Goal: Navigation & Orientation: Find specific page/section

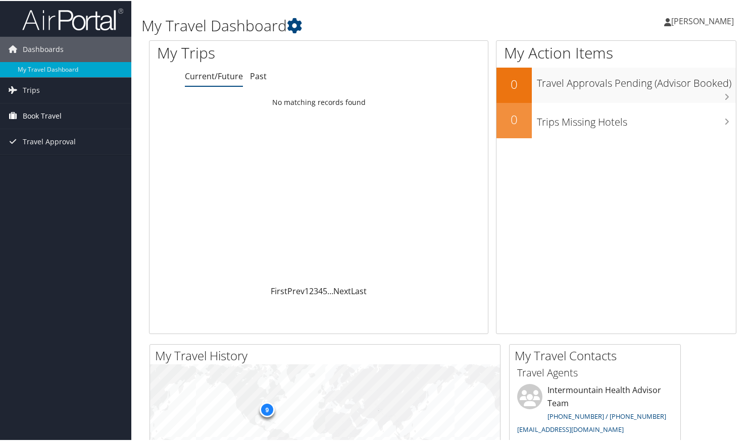
click at [54, 111] on span "Book Travel" at bounding box center [42, 115] width 39 height 25
click at [45, 187] on span "Travel Approval" at bounding box center [49, 186] width 53 height 25
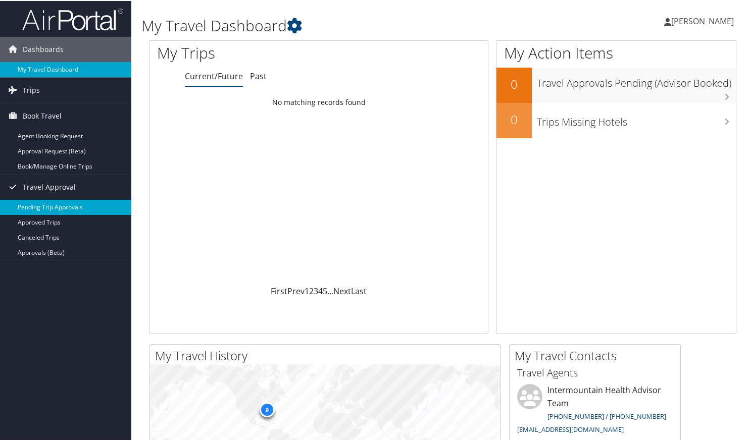
click at [45, 208] on link "Pending Trip Approvals" at bounding box center [65, 206] width 131 height 15
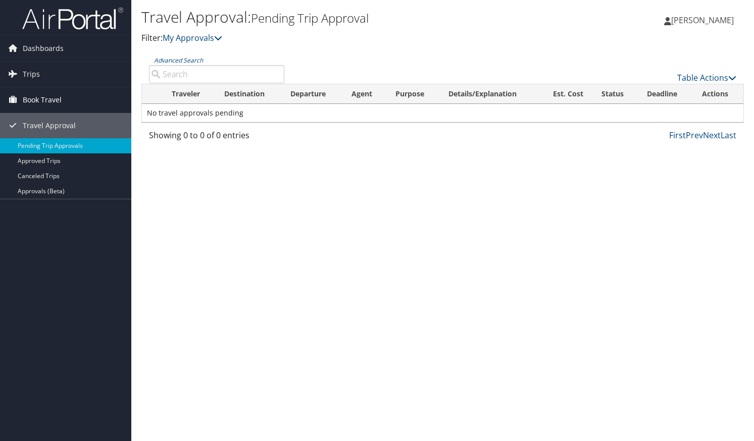
click at [46, 95] on span "Book Travel" at bounding box center [42, 99] width 39 height 25
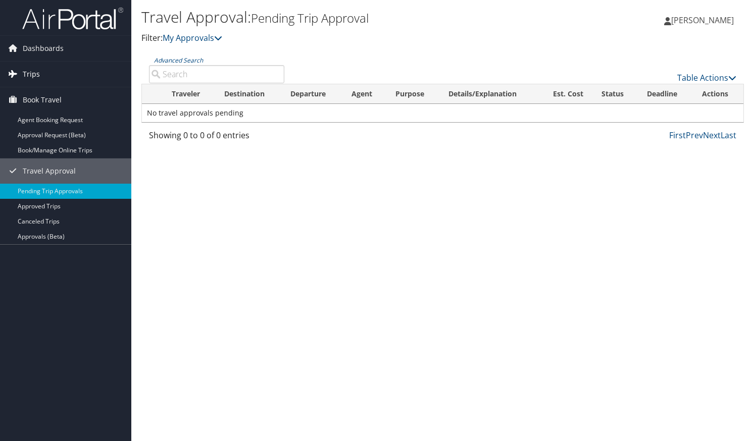
click at [44, 77] on link "Trips" at bounding box center [65, 74] width 131 height 25
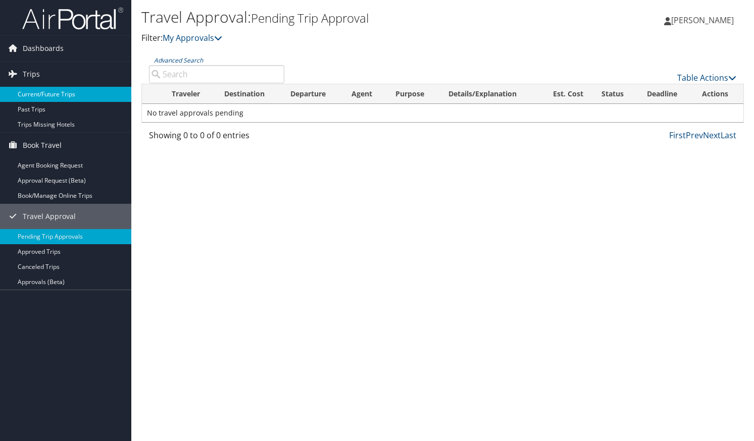
click at [33, 92] on link "Current/Future Trips" at bounding box center [65, 94] width 131 height 15
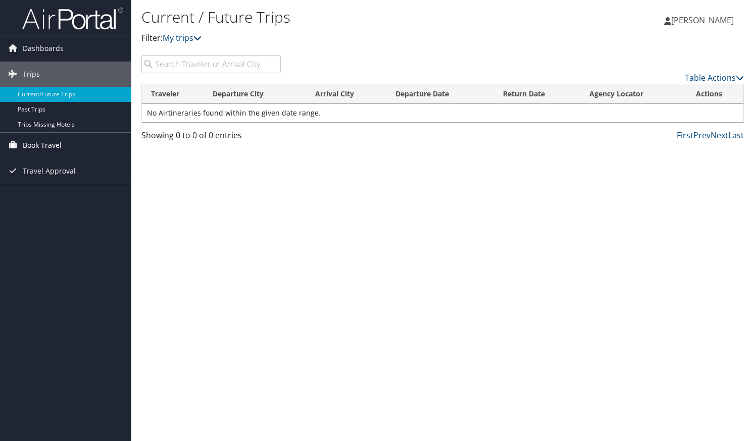
click at [45, 144] on span "Book Travel" at bounding box center [42, 145] width 39 height 25
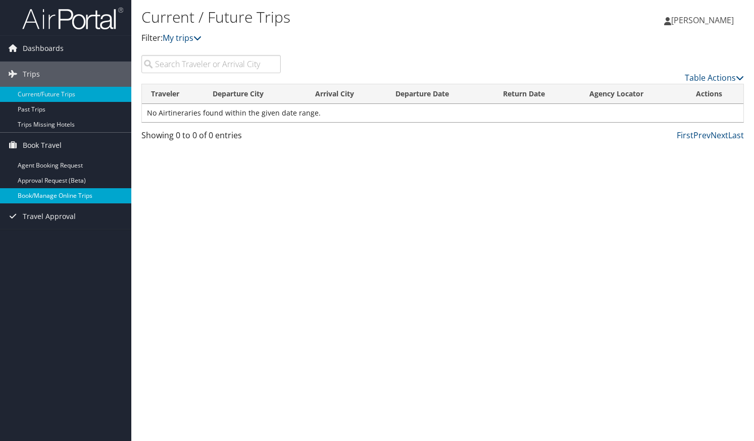
click at [52, 193] on link "Book/Manage Online Trips" at bounding box center [65, 195] width 131 height 15
